Goal: Task Accomplishment & Management: Use online tool/utility

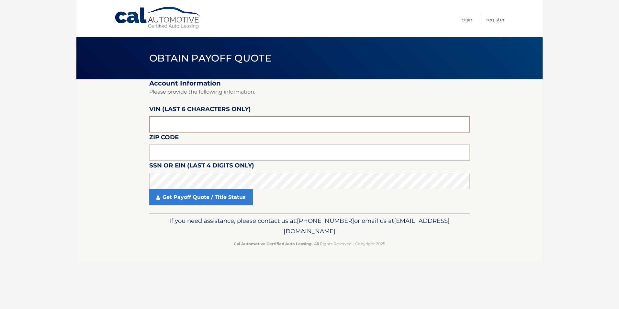
click at [178, 126] on input "text" at bounding box center [309, 124] width 320 height 16
click at [175, 148] on input "text" at bounding box center [309, 152] width 320 height 16
type input "11801"
click at [111, 138] on section "Account Information Please provide the following information. VIN (last 6 chara…" at bounding box center [309, 146] width 466 height 134
